Goal: Entertainment & Leisure: Consume media (video, audio)

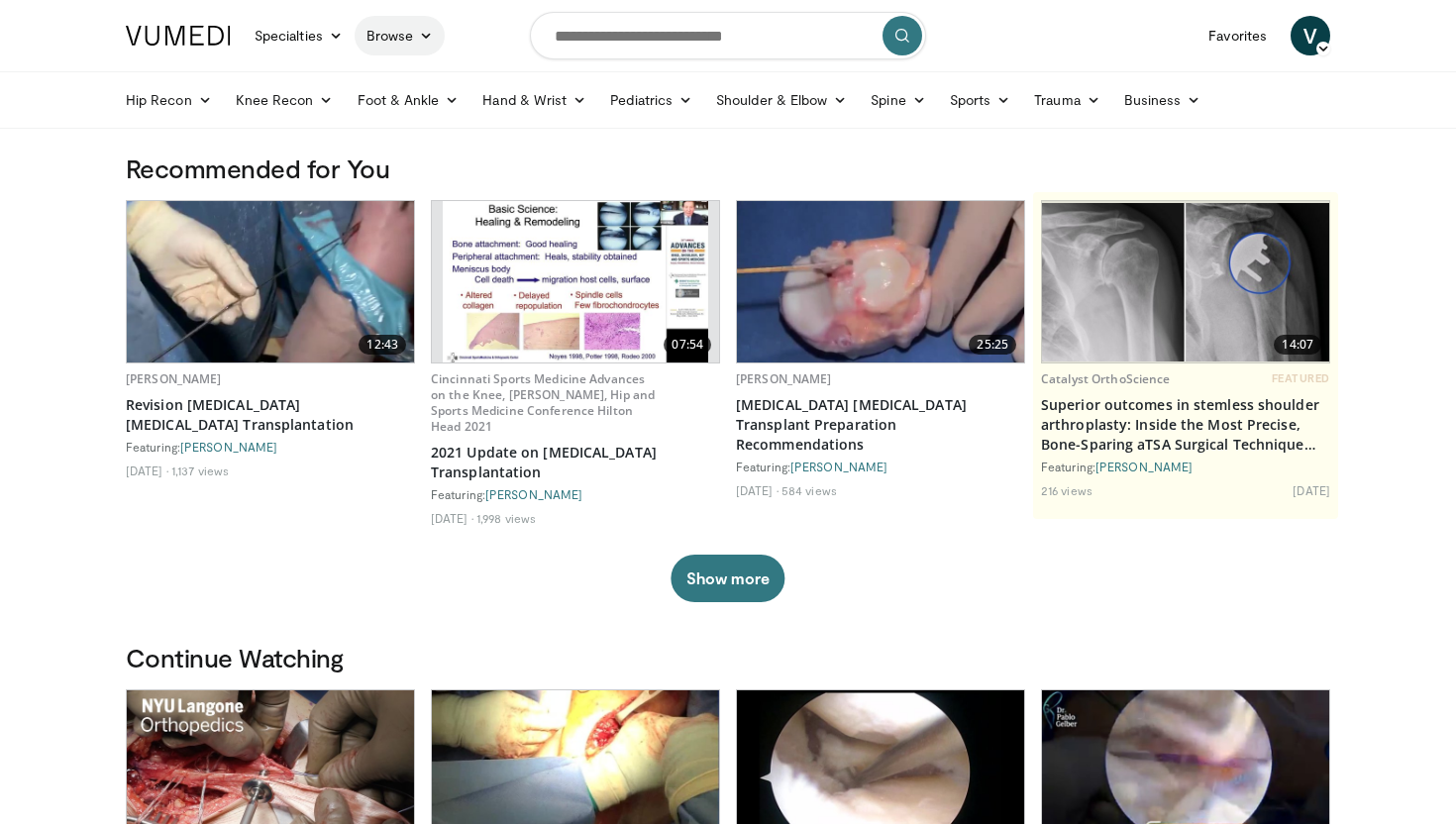
click at [430, 33] on icon at bounding box center [426, 36] width 14 height 14
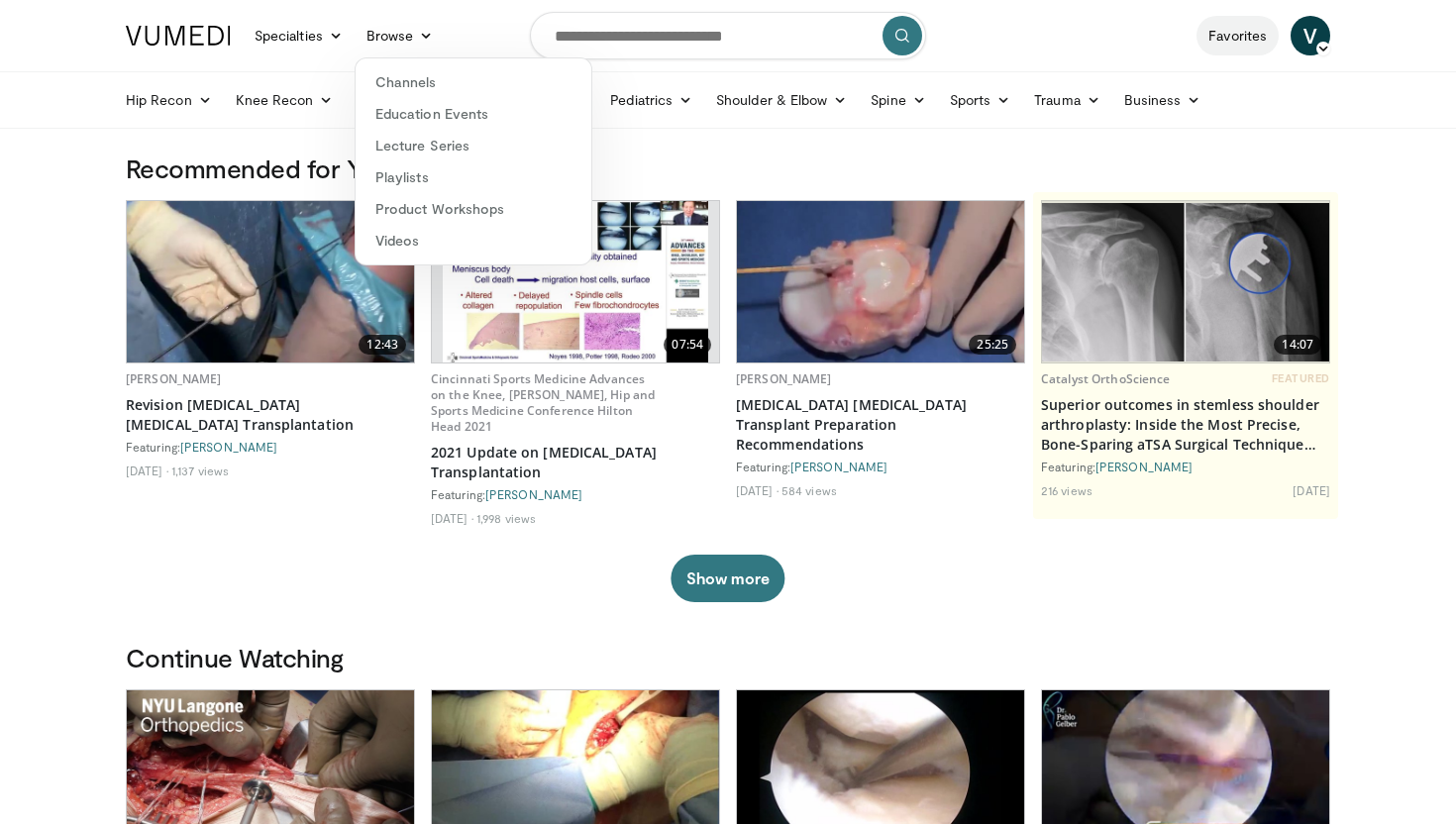
click at [1243, 37] on link "Favorites" at bounding box center [1237, 36] width 82 height 40
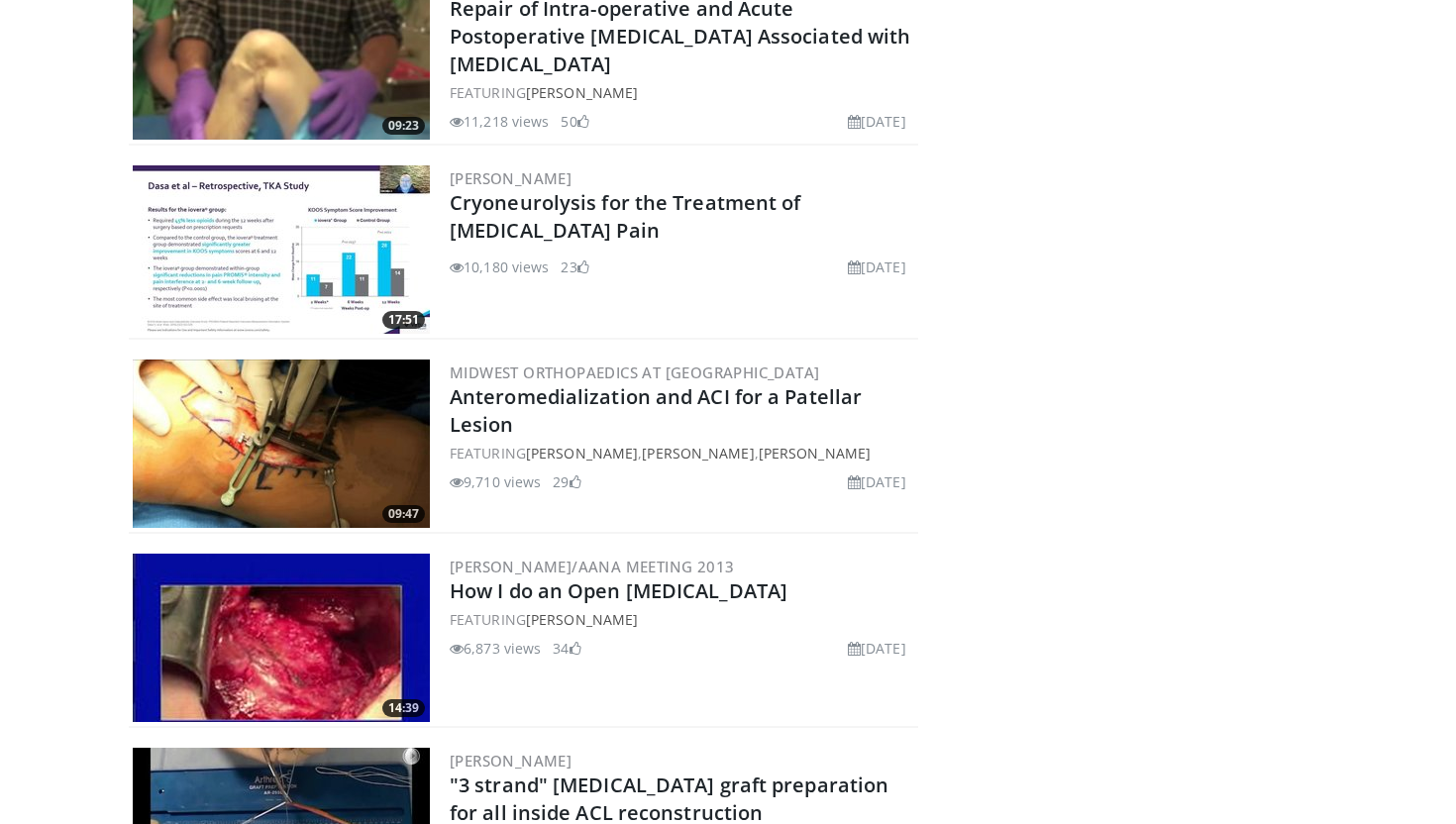
scroll to position [2818, 0]
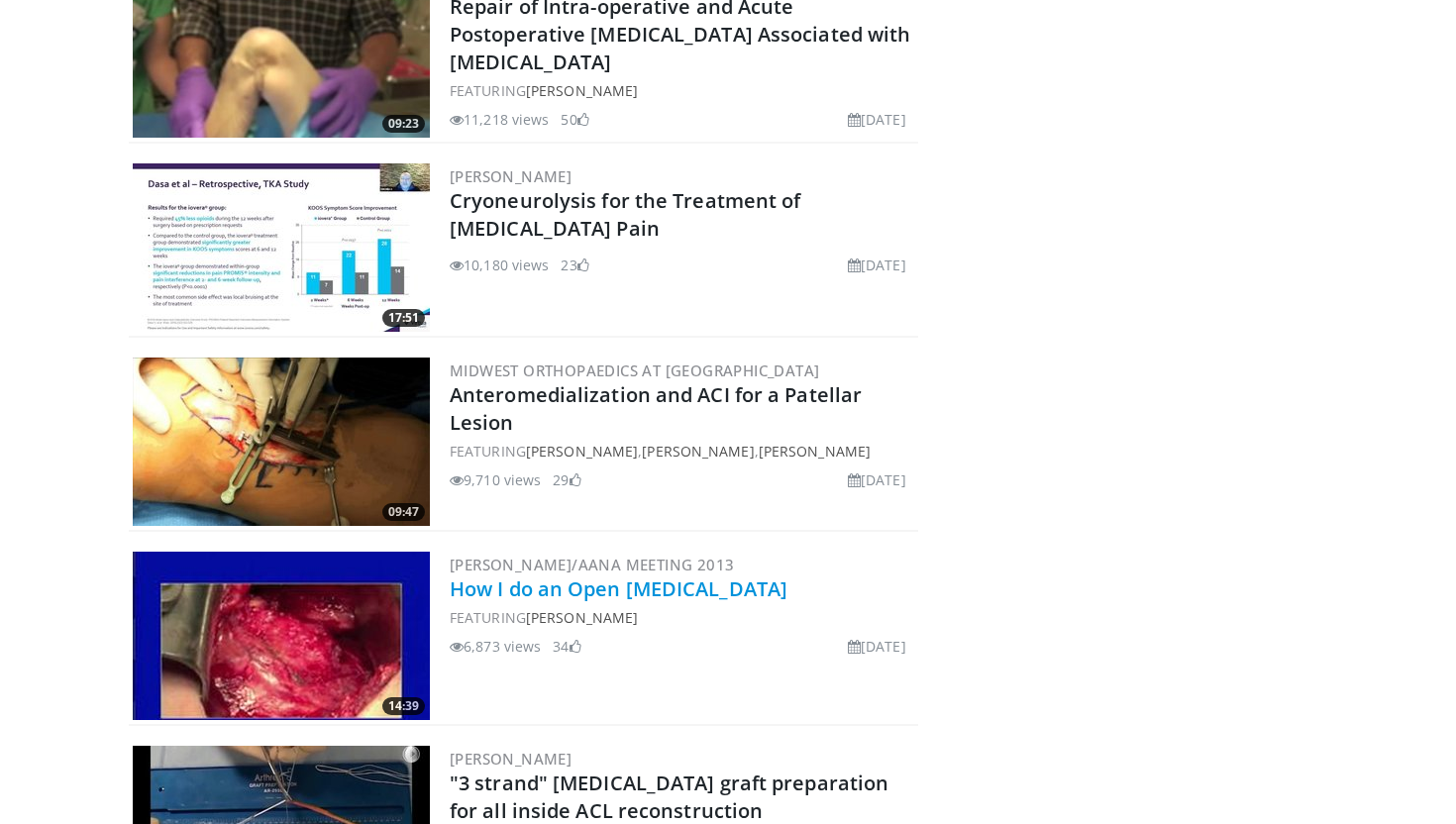
click at [725, 592] on link "How I do an Open [MEDICAL_DATA]" at bounding box center [619, 588] width 338 height 27
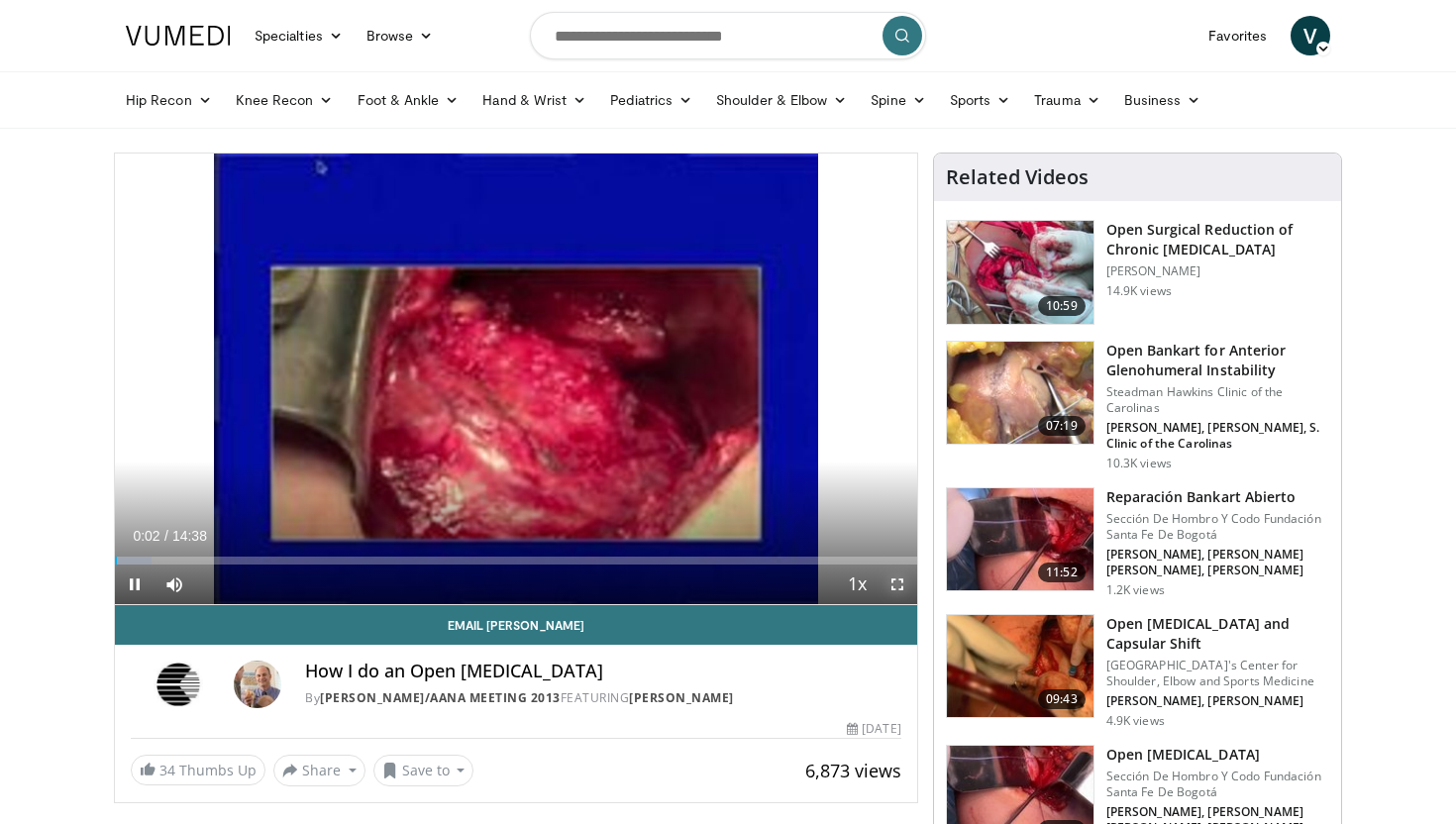
click at [900, 583] on span "Video Player" at bounding box center [897, 584] width 40 height 40
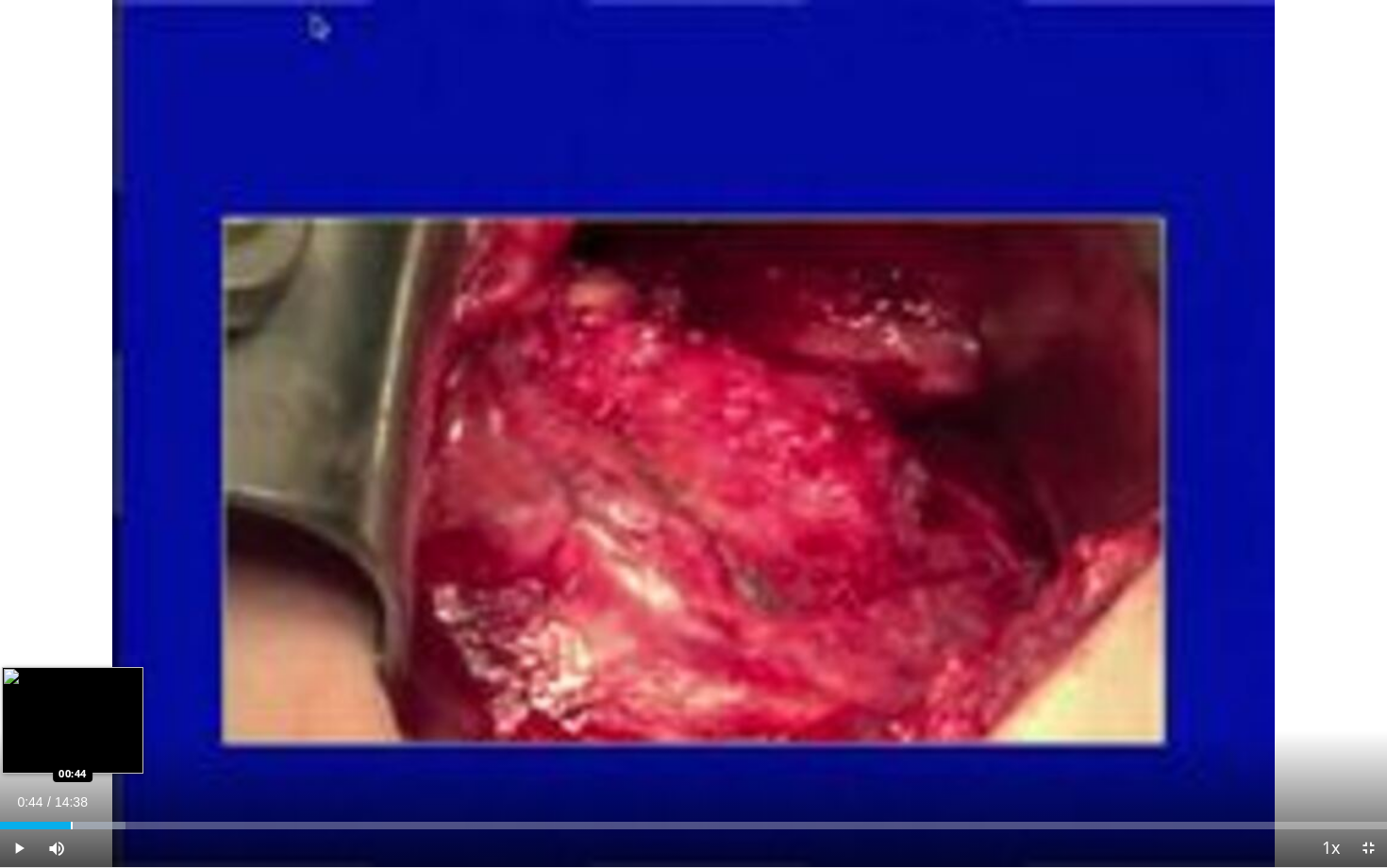
click at [70, 784] on div "Progress Bar" at bounding box center [71, 825] width 2 height 8
click at [107, 784] on div "Progress Bar" at bounding box center [108, 825] width 2 height 8
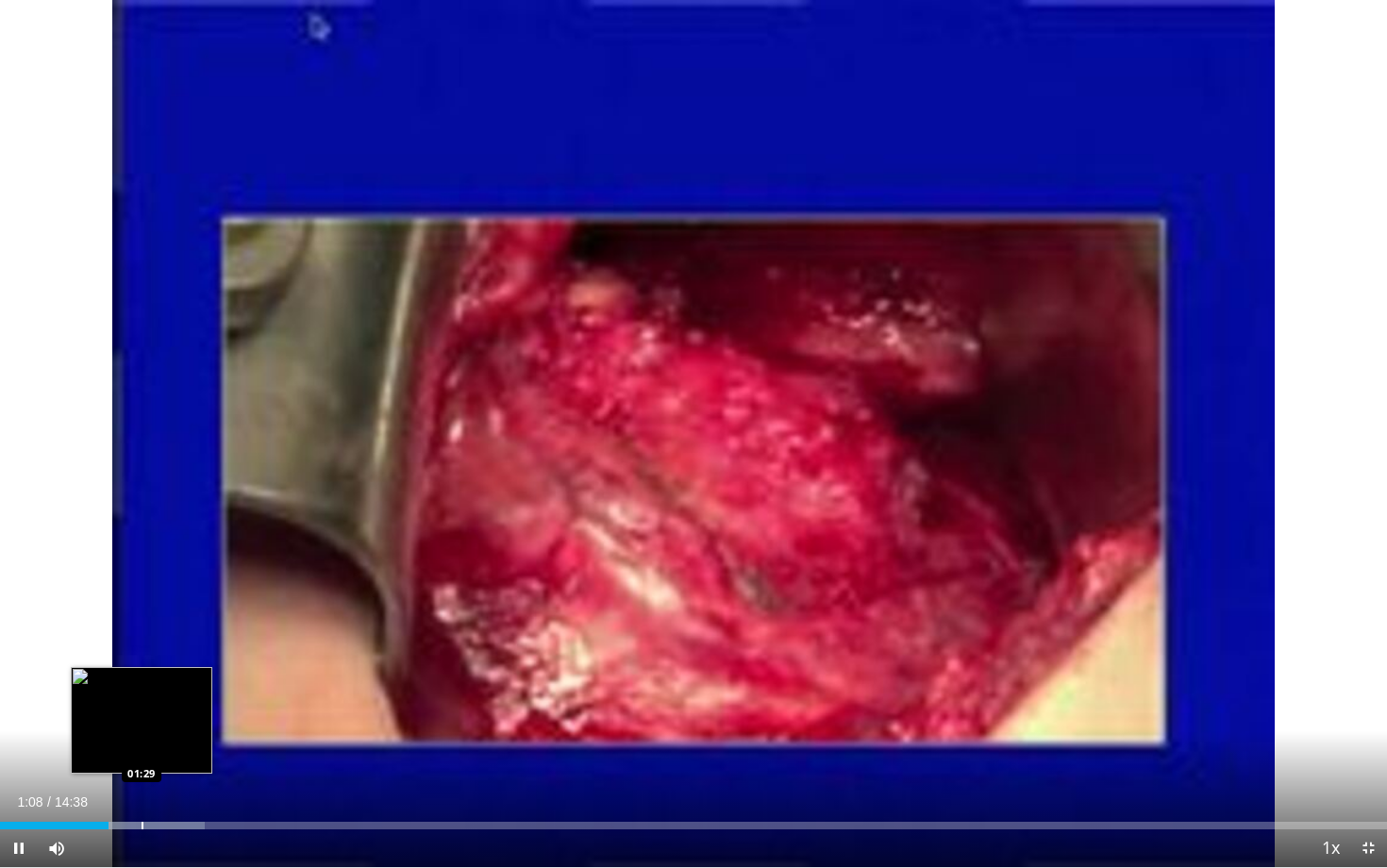
click at [142, 784] on div "Progress Bar" at bounding box center [143, 825] width 2 height 8
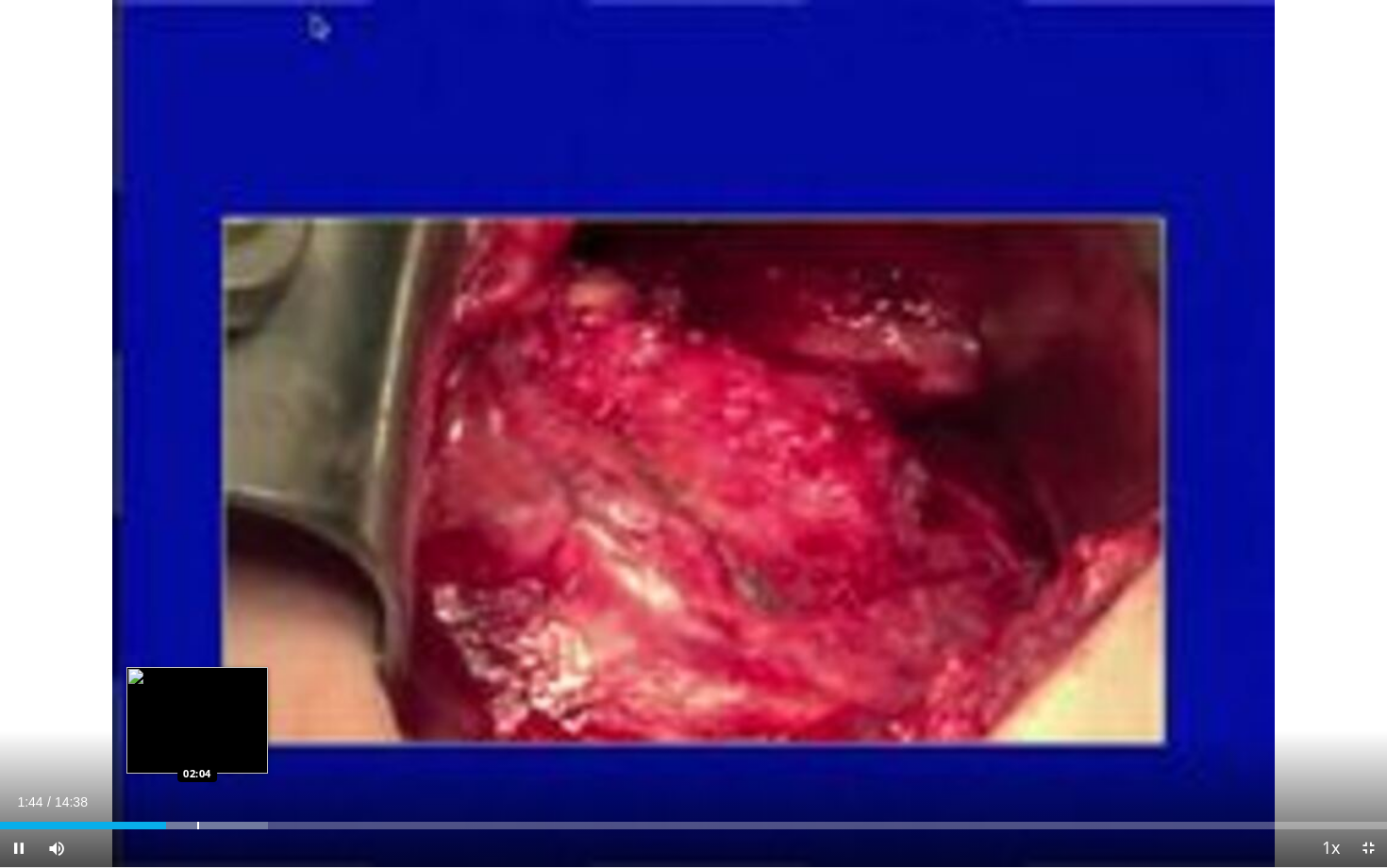
click at [197, 784] on div "Progress Bar" at bounding box center [198, 825] width 2 height 8
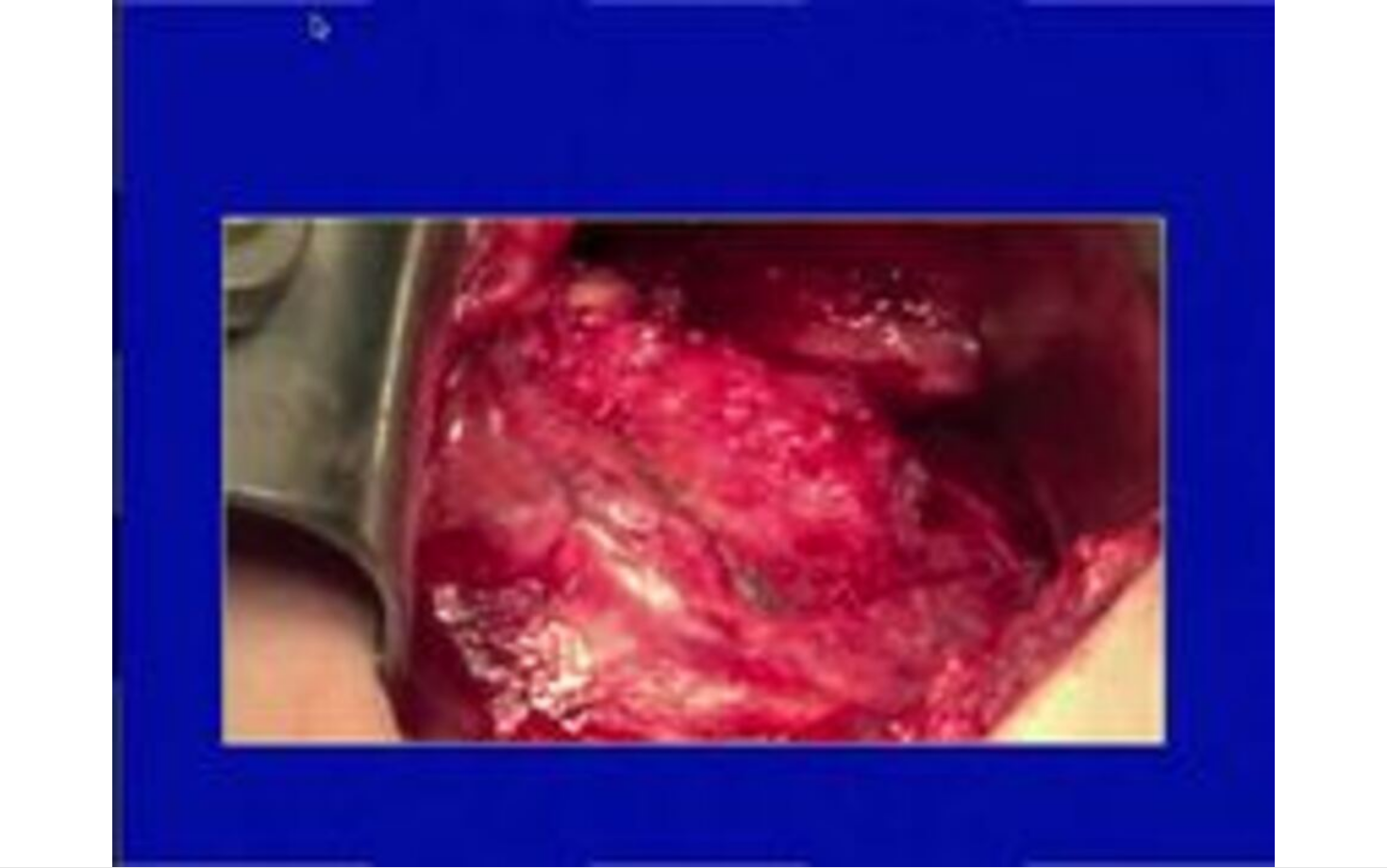
click at [339, 784] on video-js "**********" at bounding box center [693, 434] width 1387 height 868
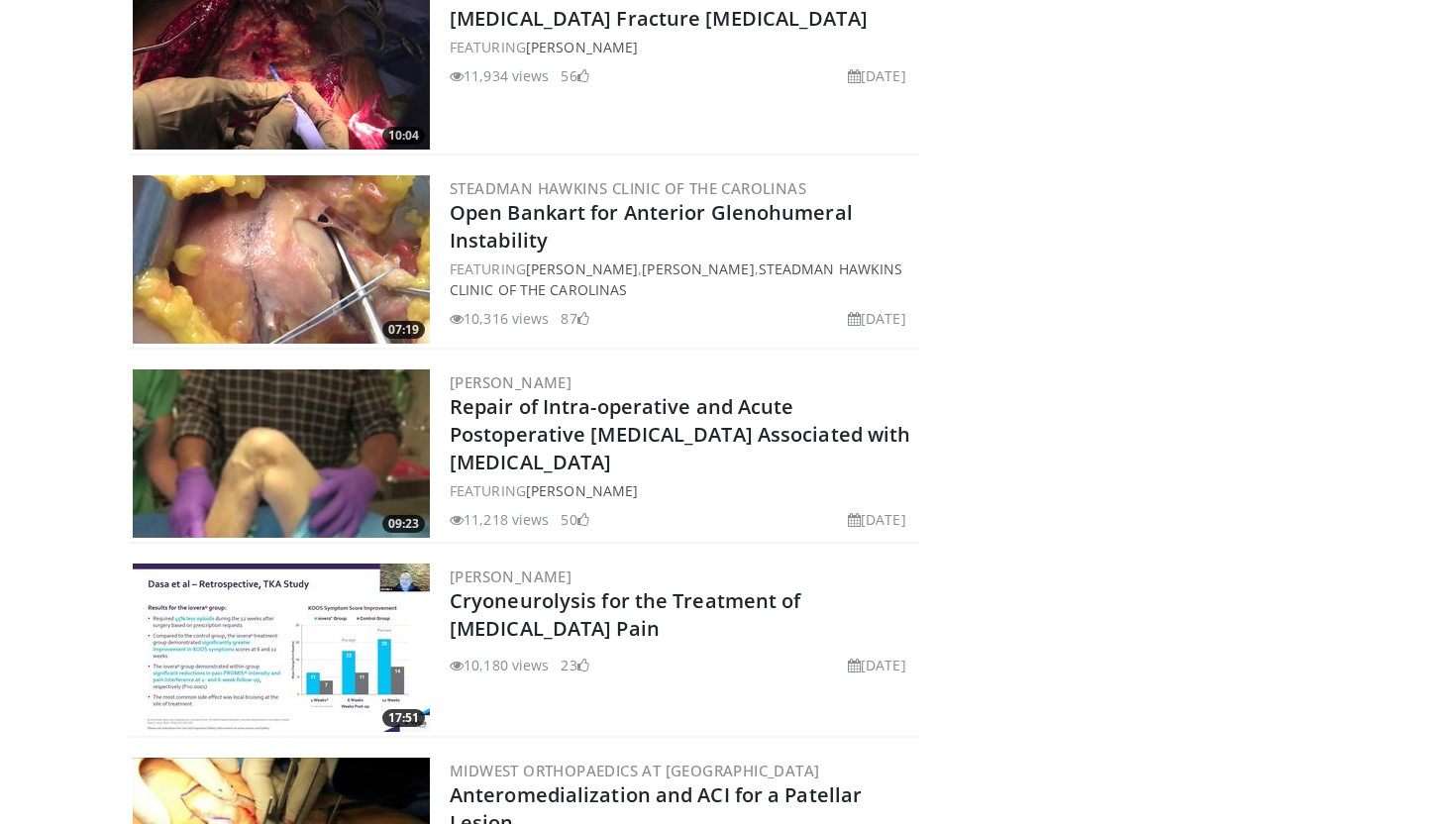
scroll to position [2413, 0]
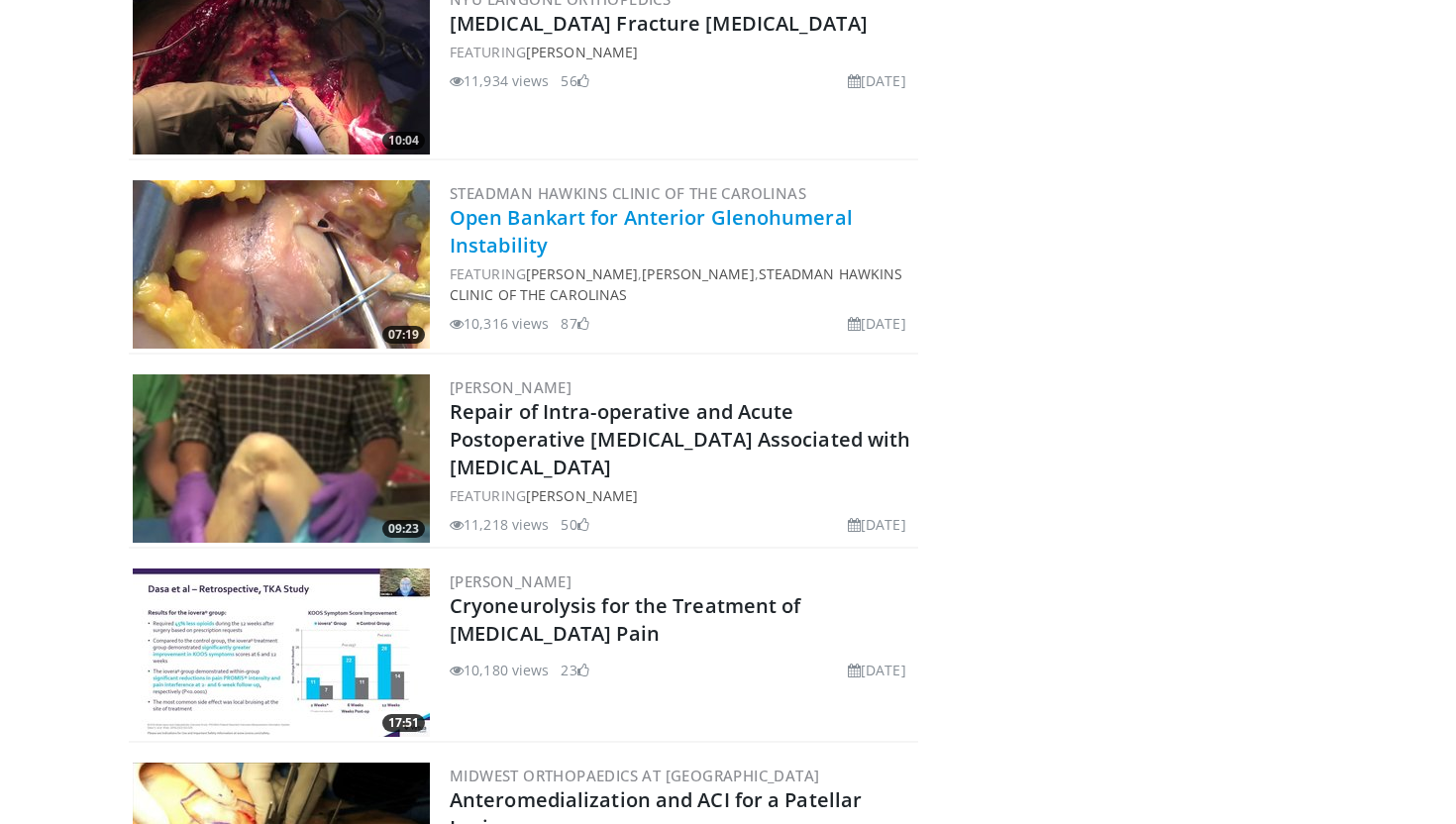
click at [649, 215] on link "Open Bankart for Anterior Glenohumeral Instability" at bounding box center [651, 231] width 403 height 55
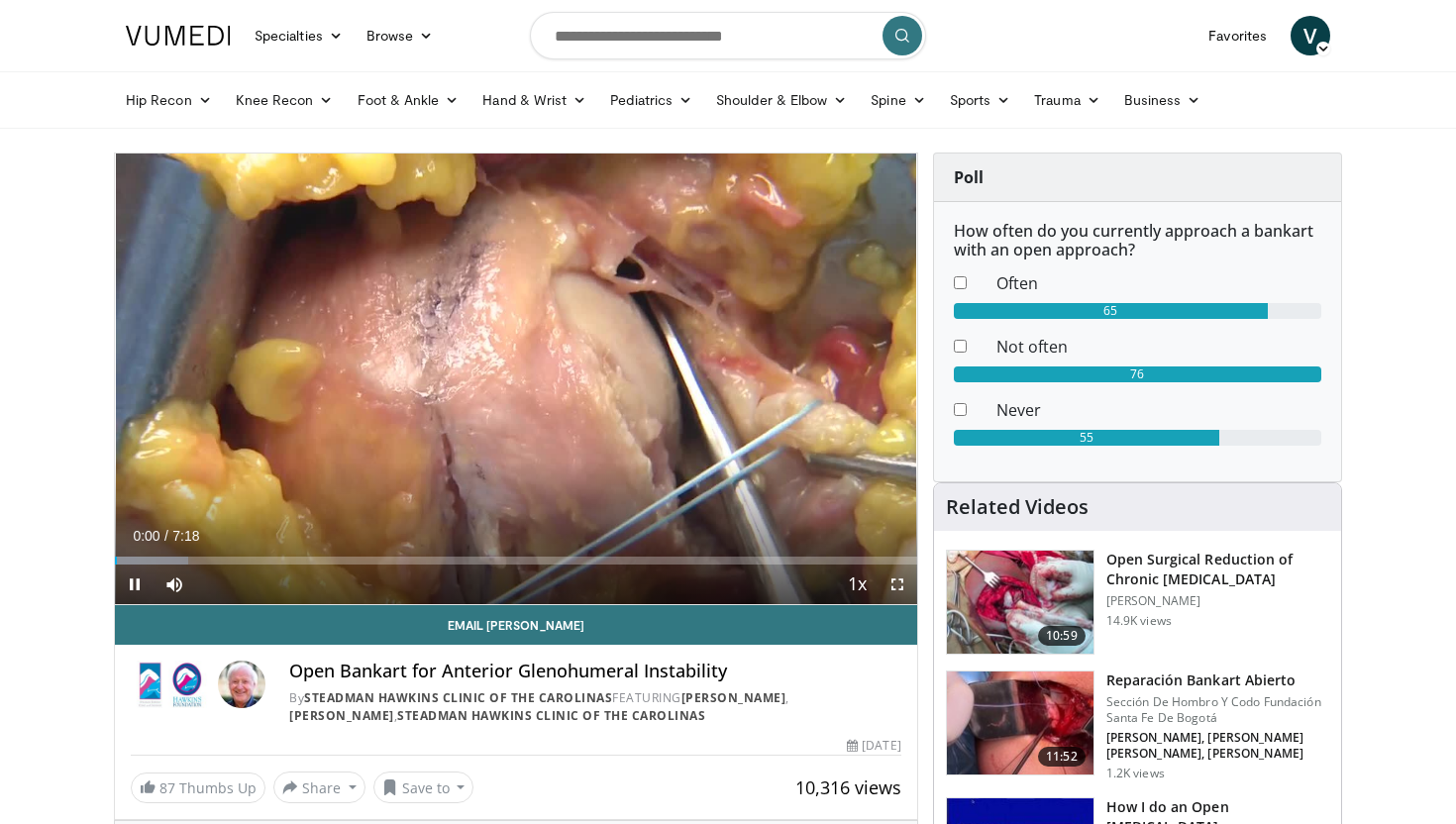
click at [269, 565] on div "Current Time 0:00 / Duration 7:18 Pause Skip Backward Skip Forward Mute Loaded …" at bounding box center [516, 584] width 802 height 40
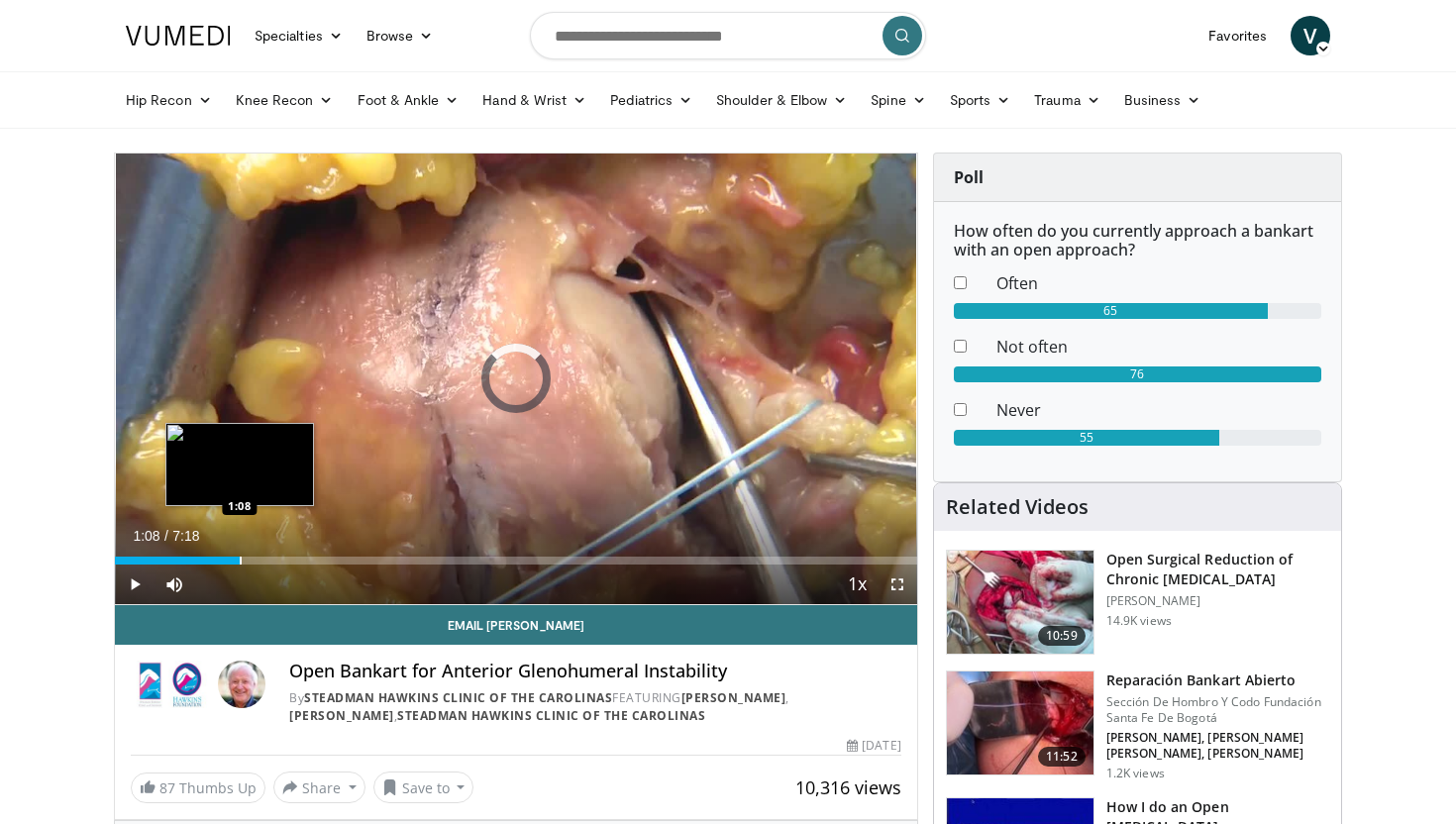
click at [240, 563] on div "Progress Bar" at bounding box center [241, 560] width 2 height 8
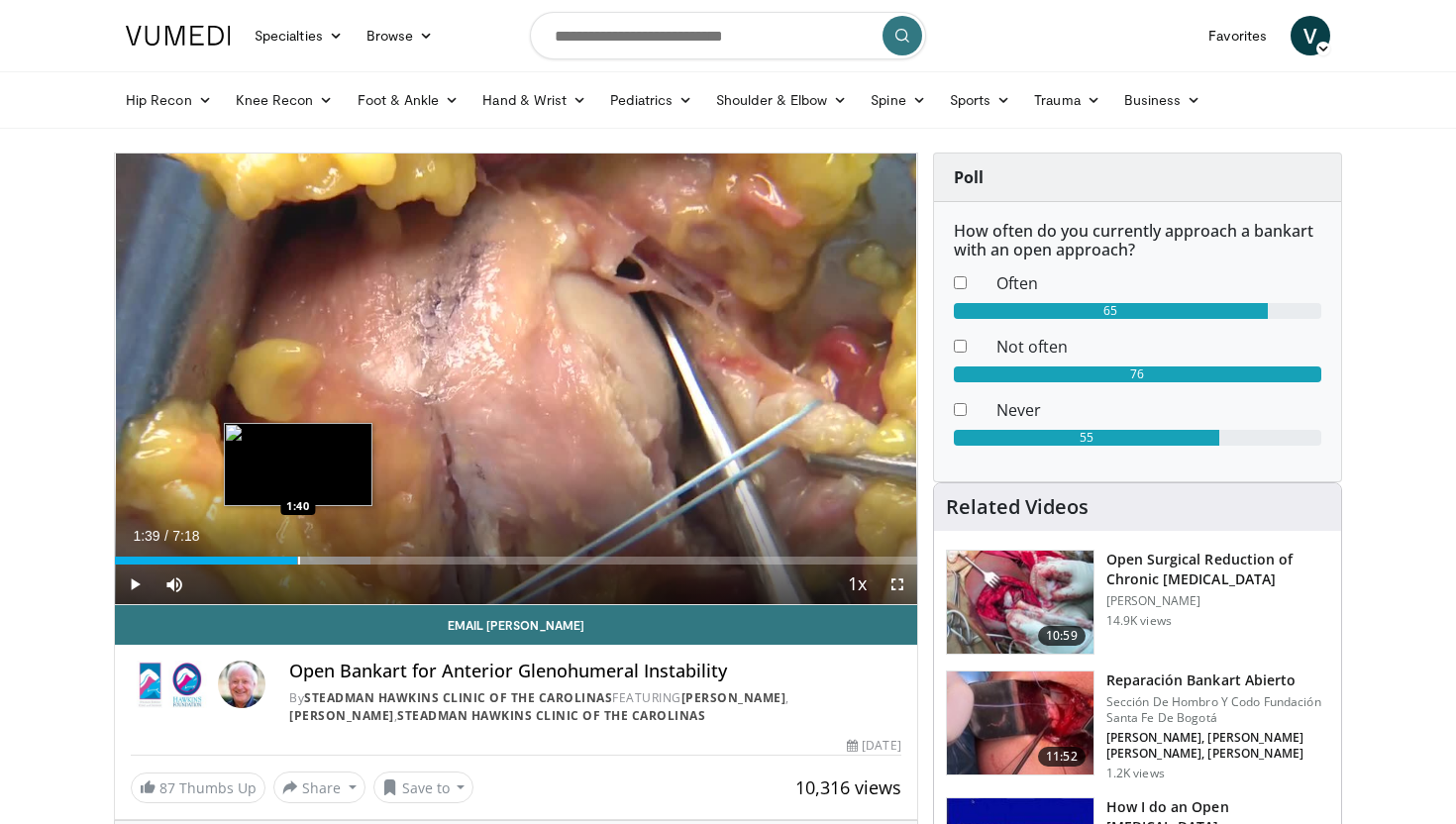
click at [297, 556] on div "Progress Bar" at bounding box center [298, 560] width 146 height 8
